Goal: Information Seeking & Learning: Learn about a topic

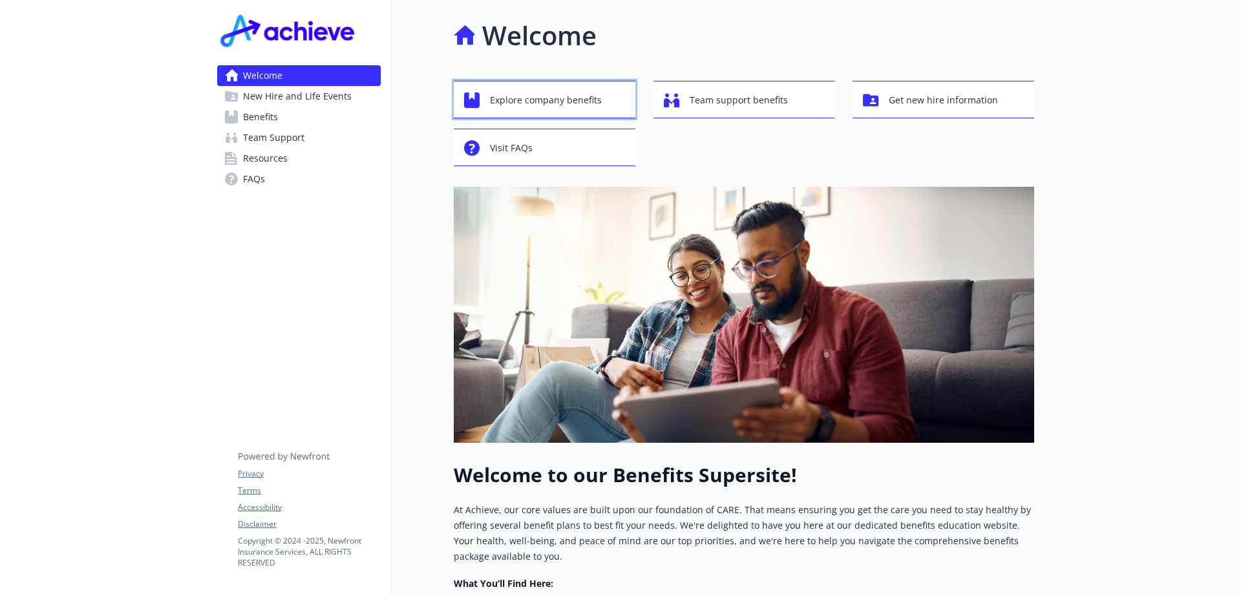
click at [591, 107] on span "Explore company benefits" at bounding box center [546, 100] width 112 height 25
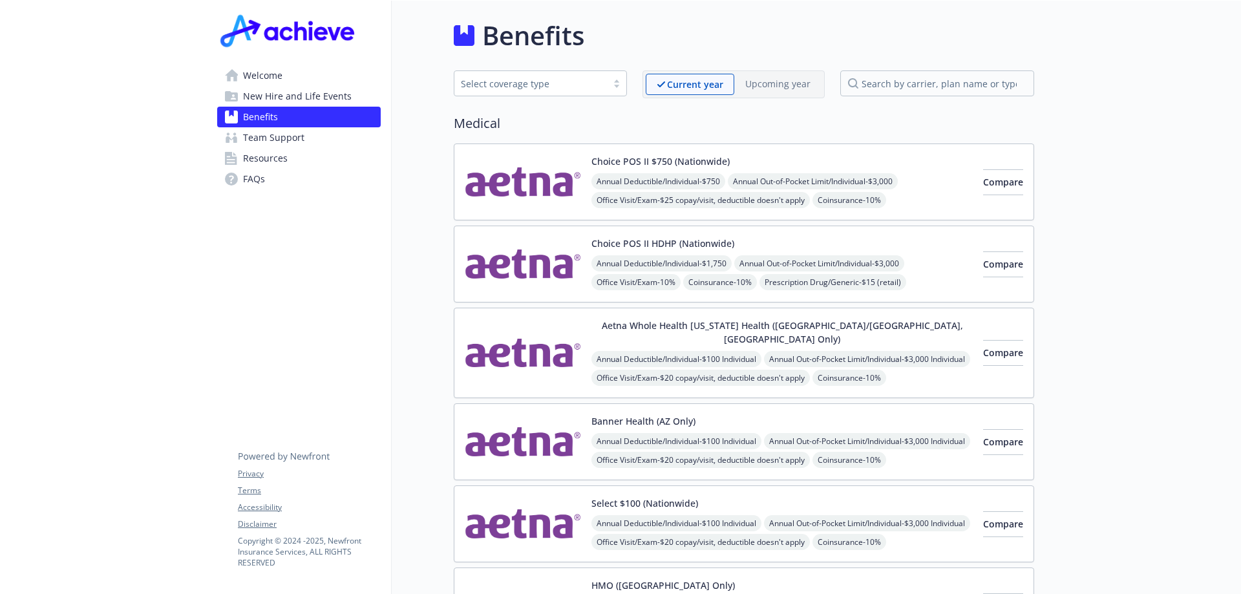
scroll to position [65, 0]
